Goal: Use online tool/utility: Utilize a website feature to perform a specific function

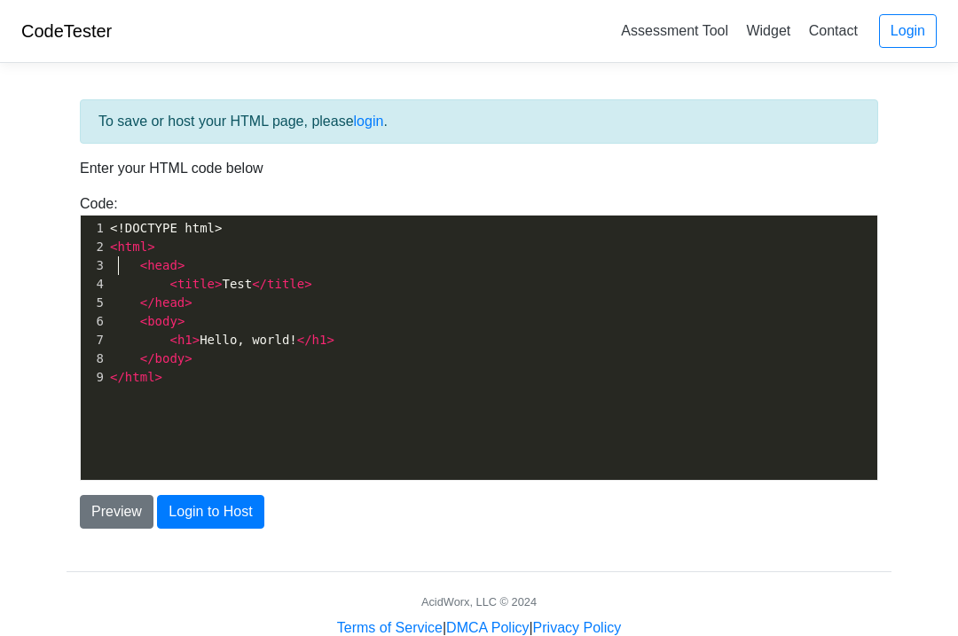
scroll to position [2, 0]
click at [114, 216] on div "xxxxxxxxxx 1 <!DOCTYPE html> 2 < html > 3 < head > 4 < title > Test </ title > …" at bounding box center [491, 302] width 770 height 175
click at [134, 207] on div "Code: <!DOCTYPE html> <html> <head> <title>Test</title> </head> <body> <h1>Hell…" at bounding box center [478, 336] width 825 height 287
click at [134, 218] on div "xxxxxxxxxx 1 <!DOCTYPE html> 2 < html > 3 < head > 4 < title > Test </ title > …" at bounding box center [491, 302] width 770 height 175
type textarea "<!DOCTYPE html>"
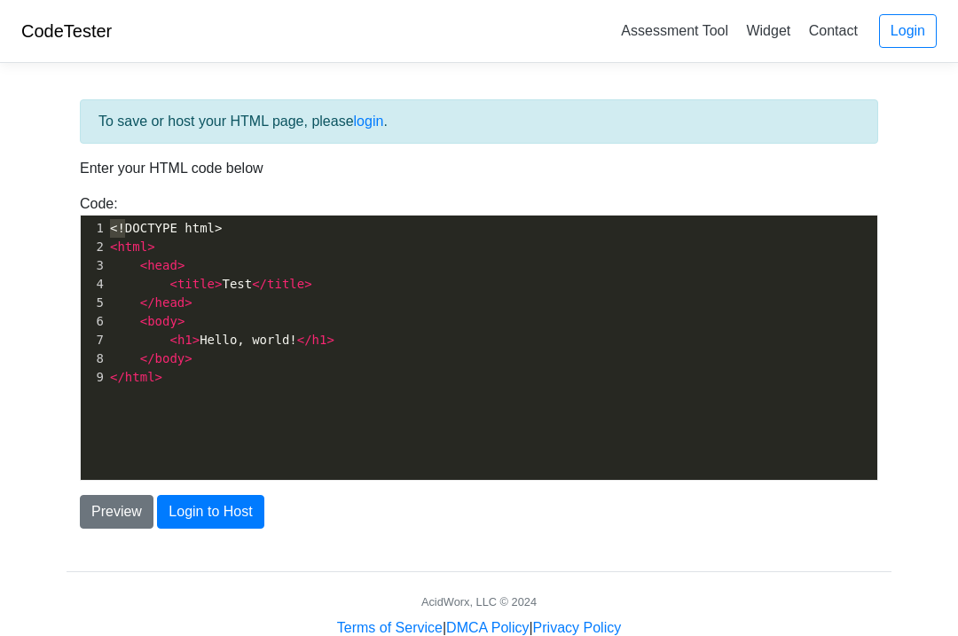
type textarea "<html>"
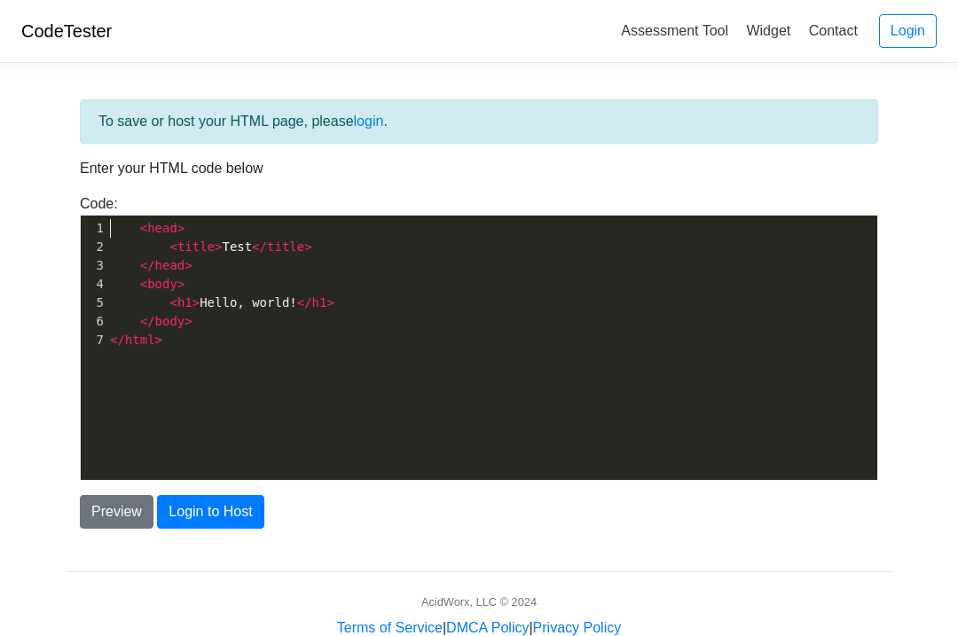
type textarea "<head>"
type textarea "<title>Test</title>"
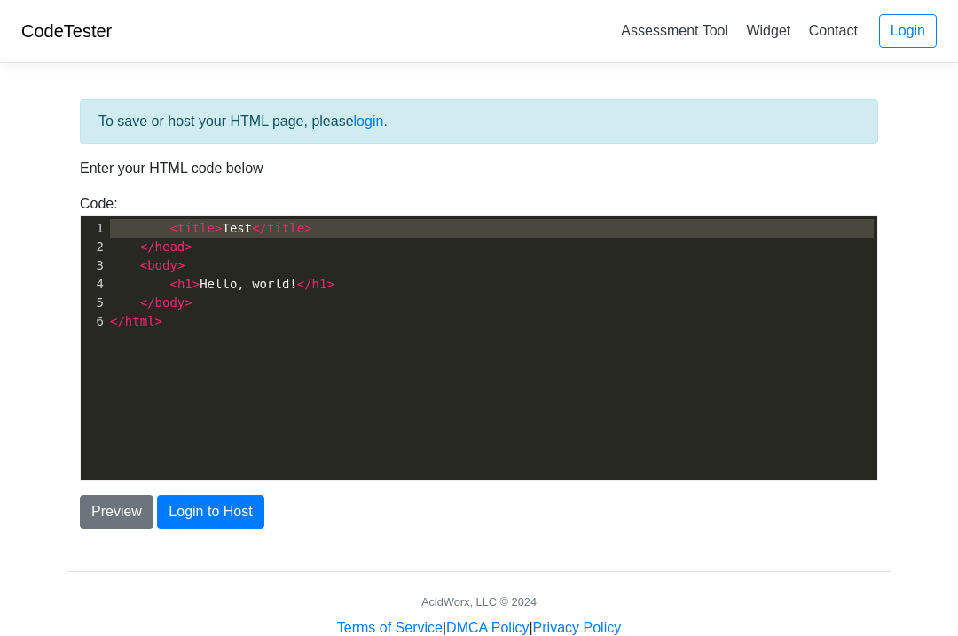
type textarea "</head>"
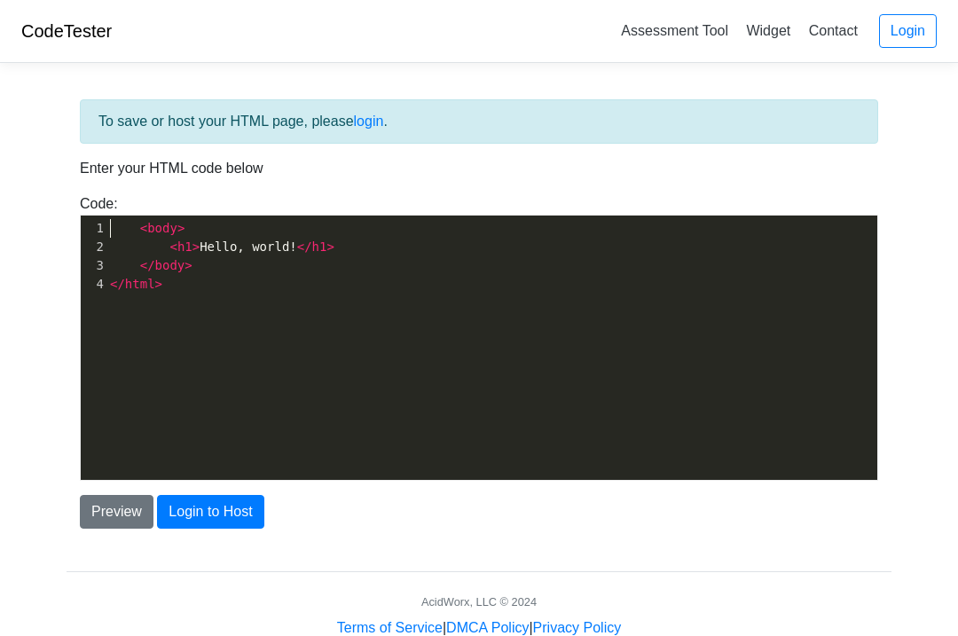
type textarea "<body>"
type textarea "<h1>Hello, world!</h1>"
type textarea "</body>"
type textarea "</html>"
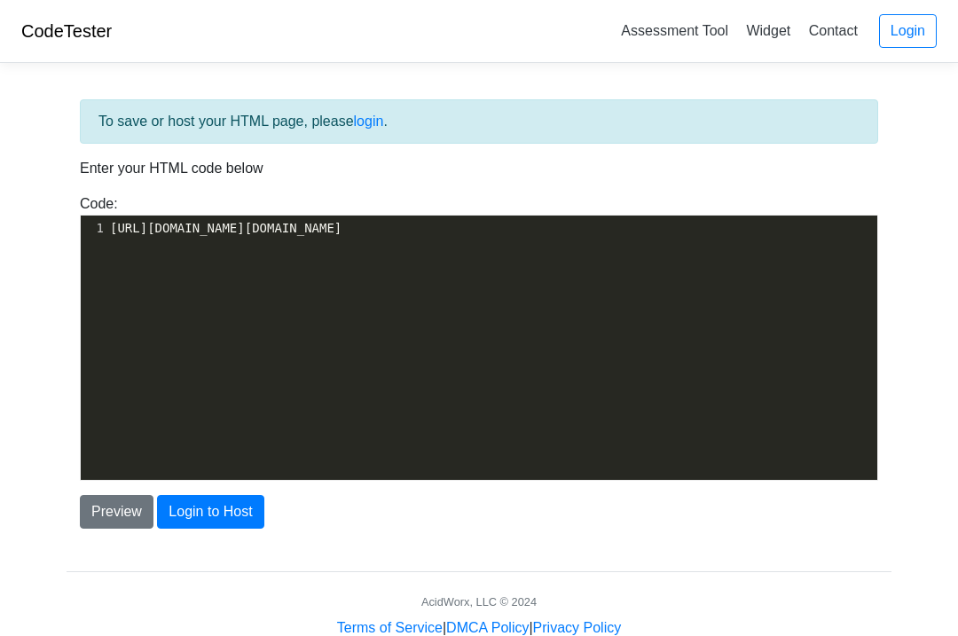
click at [125, 518] on button "Preview" at bounding box center [117, 512] width 74 height 34
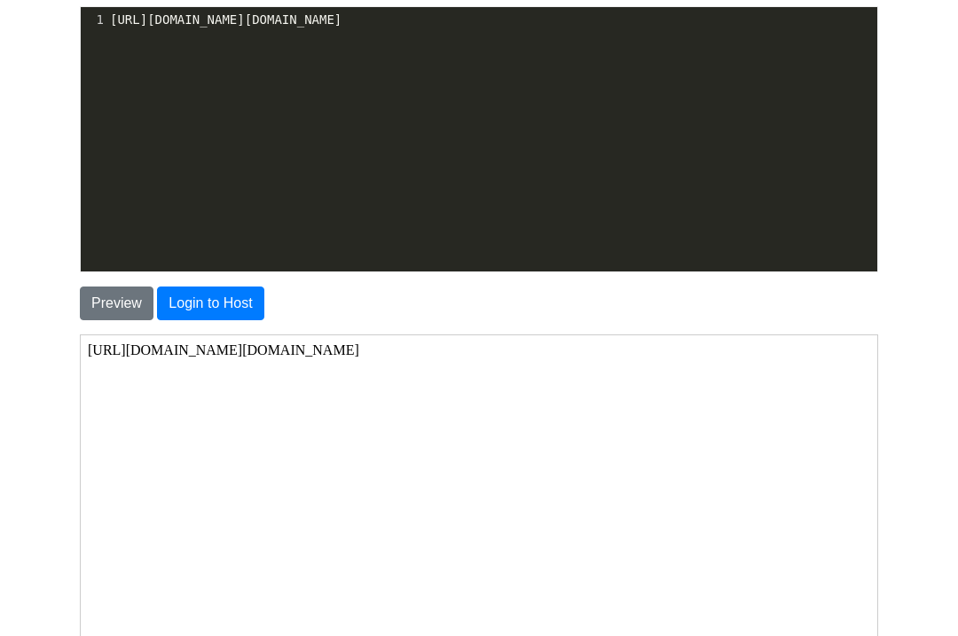
scroll to position [208, 0]
